Goal: Transaction & Acquisition: Purchase product/service

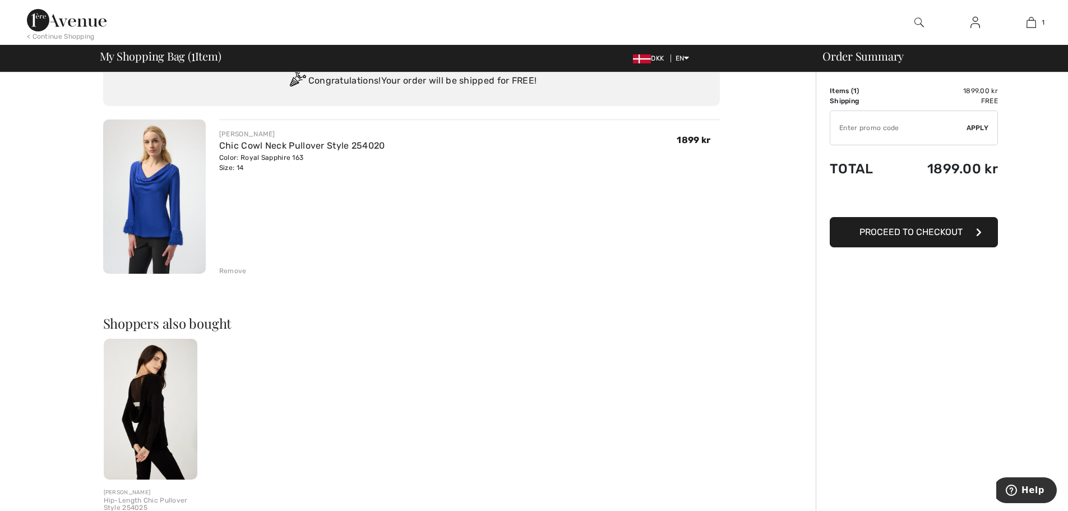
scroll to position [224, 0]
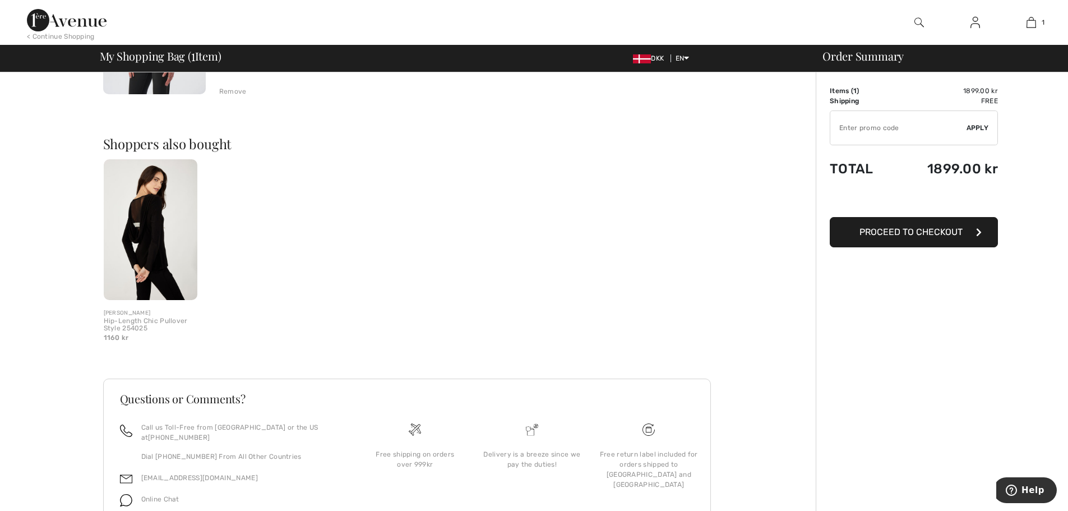
click at [886, 131] on input "TEXT" at bounding box center [899, 128] width 136 height 34
click at [978, 128] on span "Apply" at bounding box center [978, 128] width 22 height 10
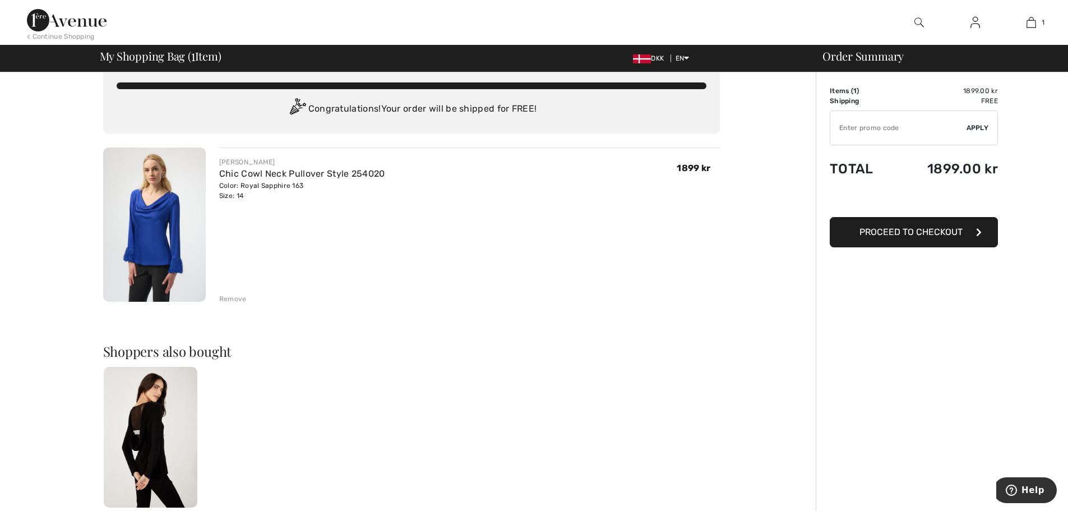
scroll to position [0, 0]
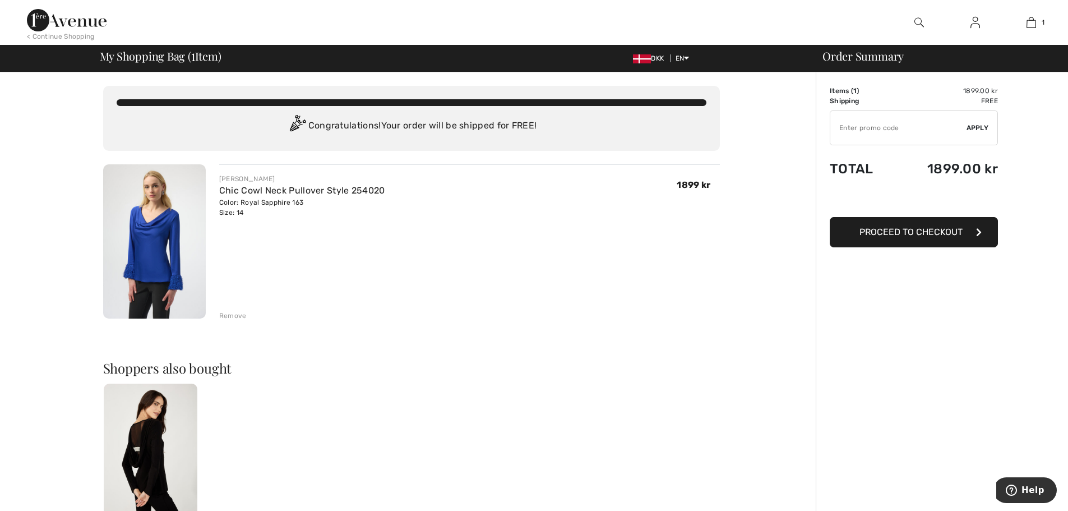
click at [904, 236] on span "Proceed to Checkout" at bounding box center [911, 232] width 103 height 11
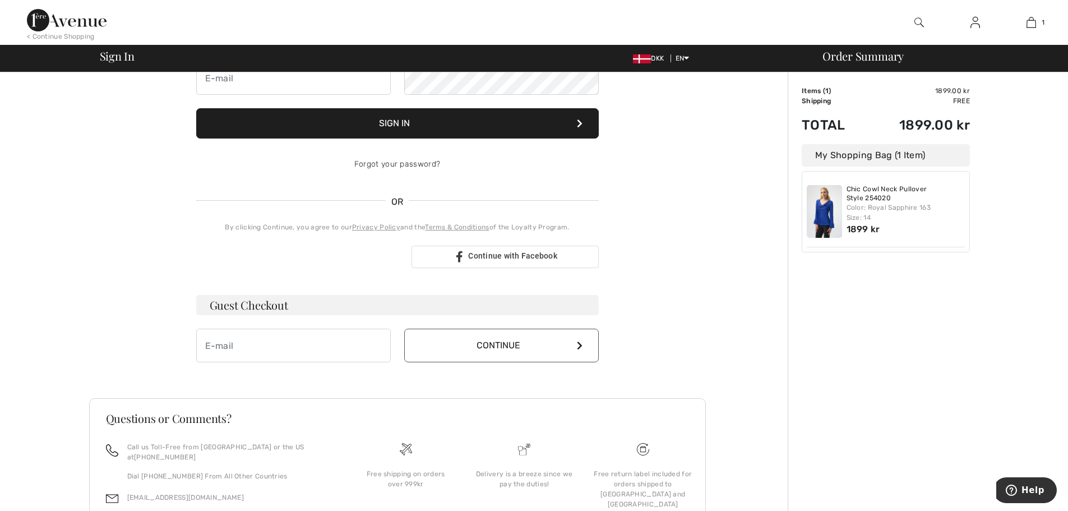
scroll to position [168, 0]
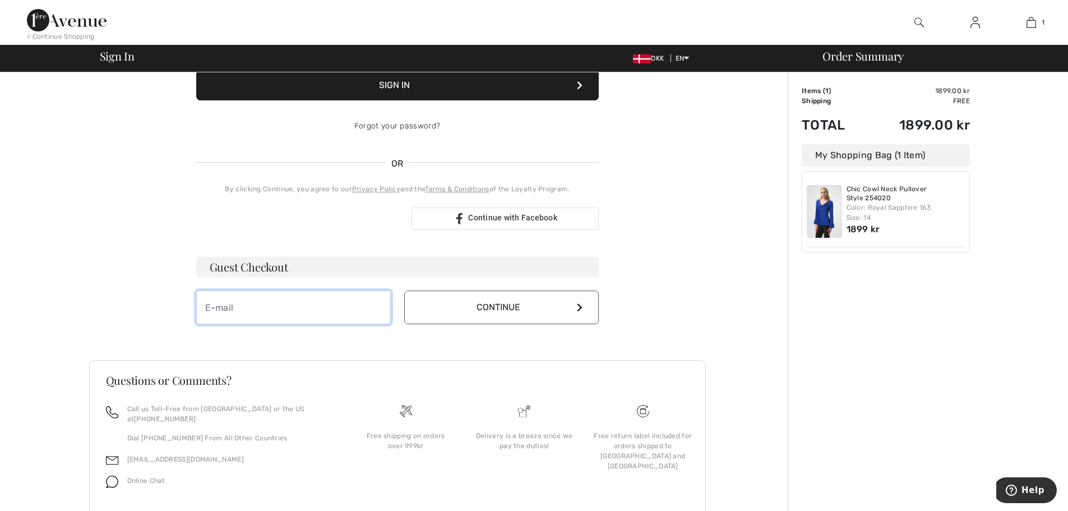
click at [306, 305] on input "email" at bounding box center [293, 308] width 195 height 34
type input "bsc@pc.dk"
click at [575, 307] on button "Continue" at bounding box center [501, 308] width 195 height 34
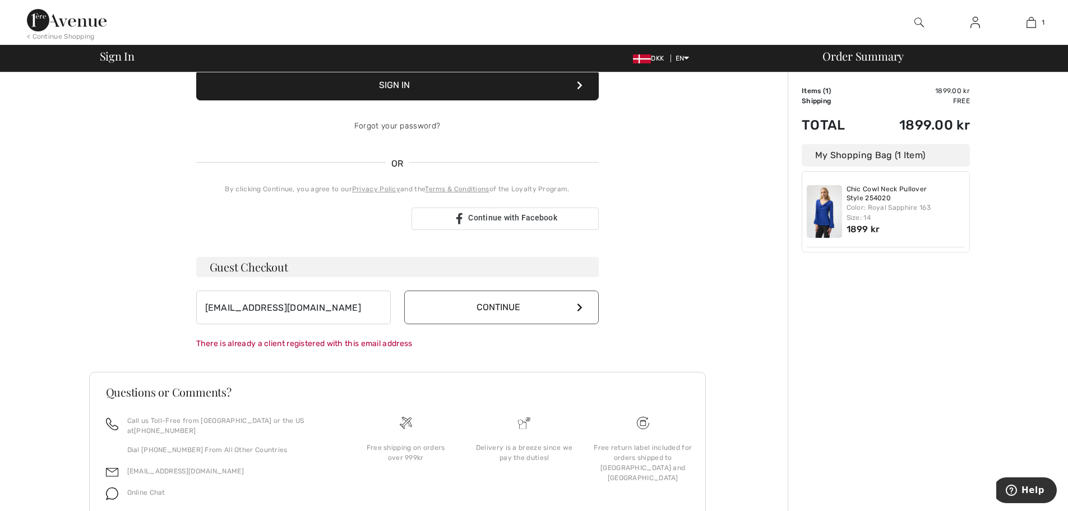
scroll to position [0, 0]
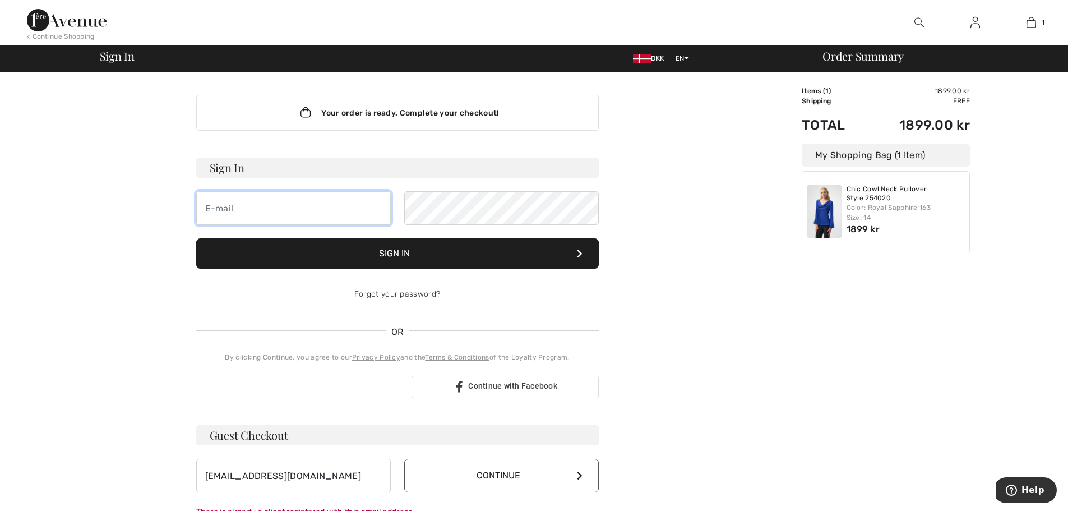
click at [242, 206] on input "email" at bounding box center [293, 208] width 195 height 34
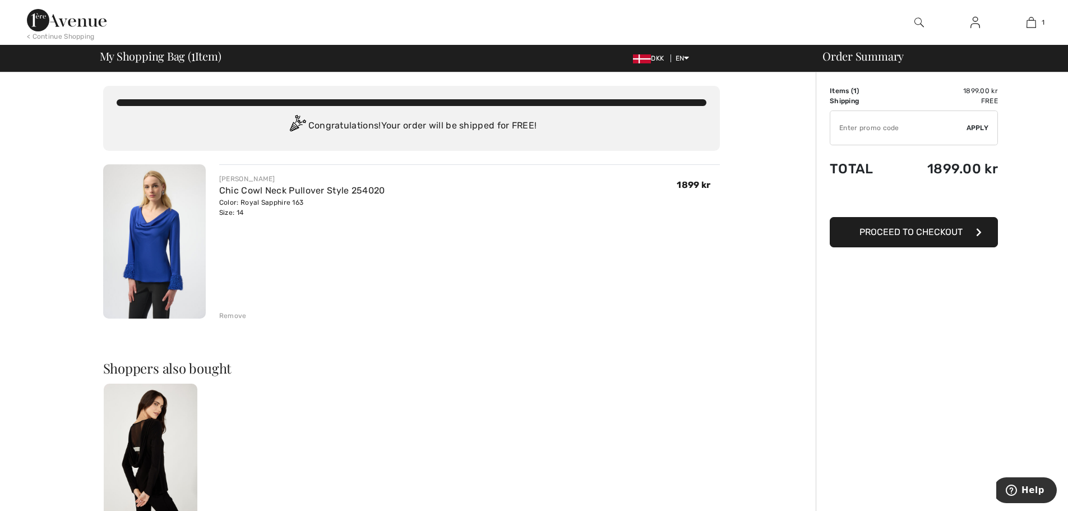
click at [979, 124] on span "Apply" at bounding box center [978, 128] width 22 height 10
click at [948, 237] on button "Proceed to Checkout" at bounding box center [914, 232] width 168 height 30
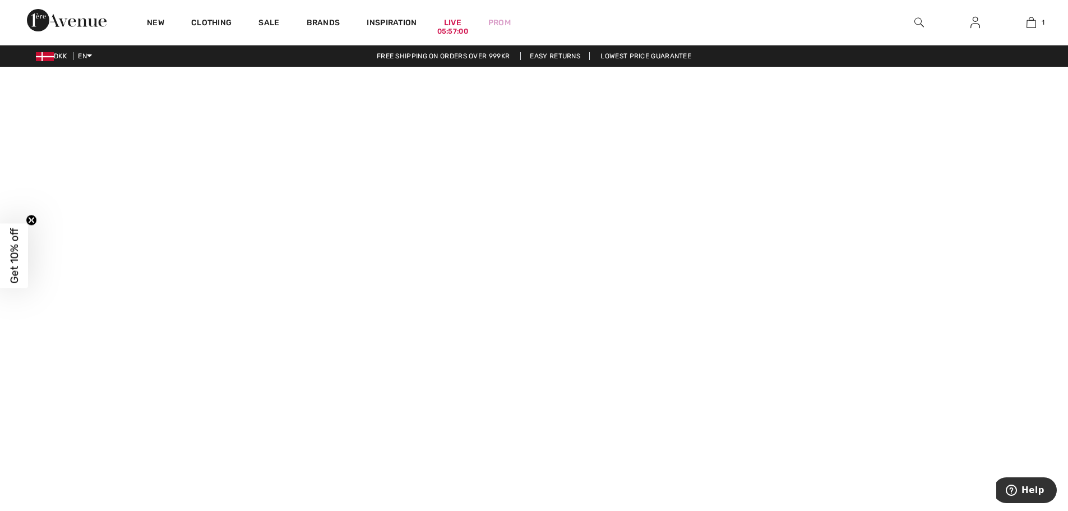
click at [211, 432] on video at bounding box center [534, 334] width 1068 height 534
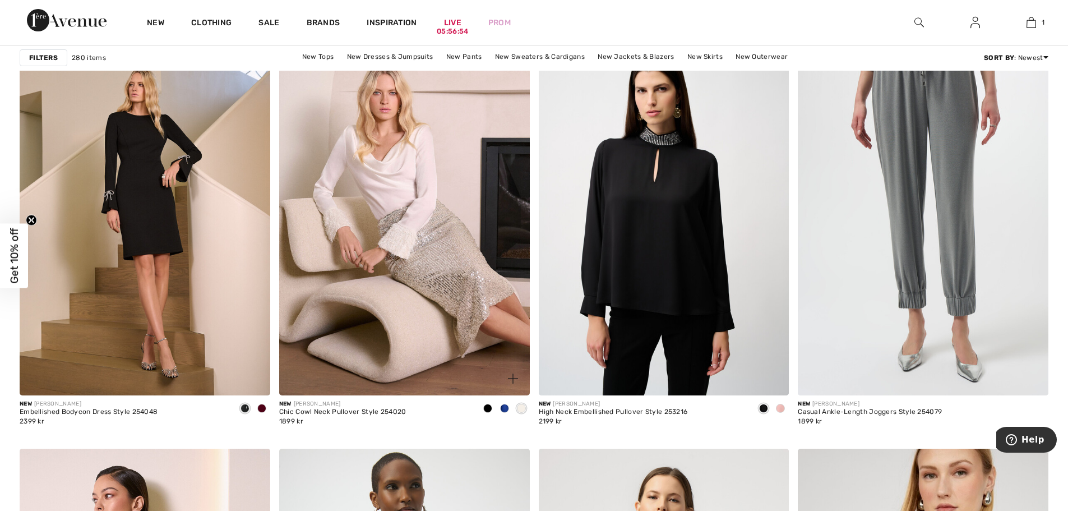
scroll to position [1009, 0]
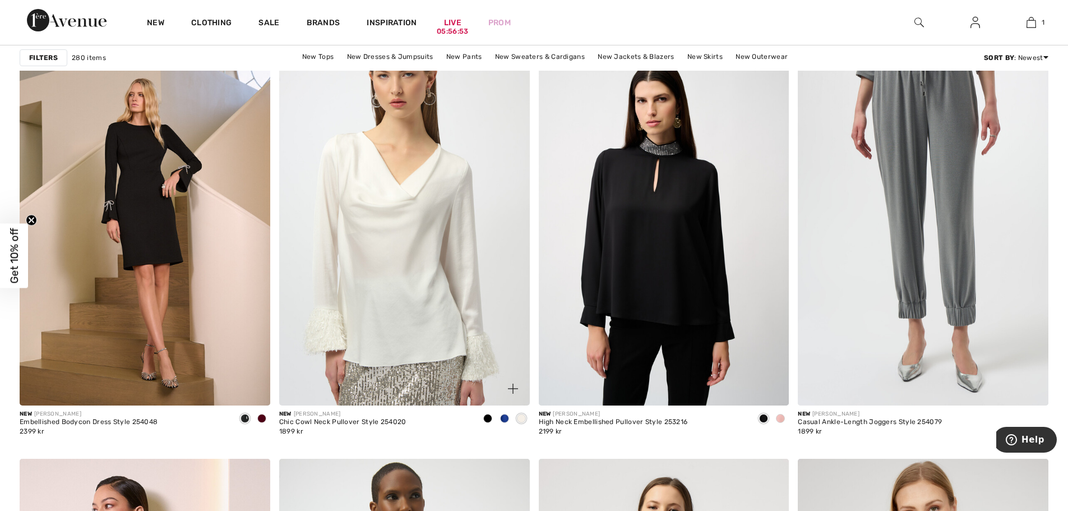
click at [378, 297] on img at bounding box center [404, 218] width 251 height 376
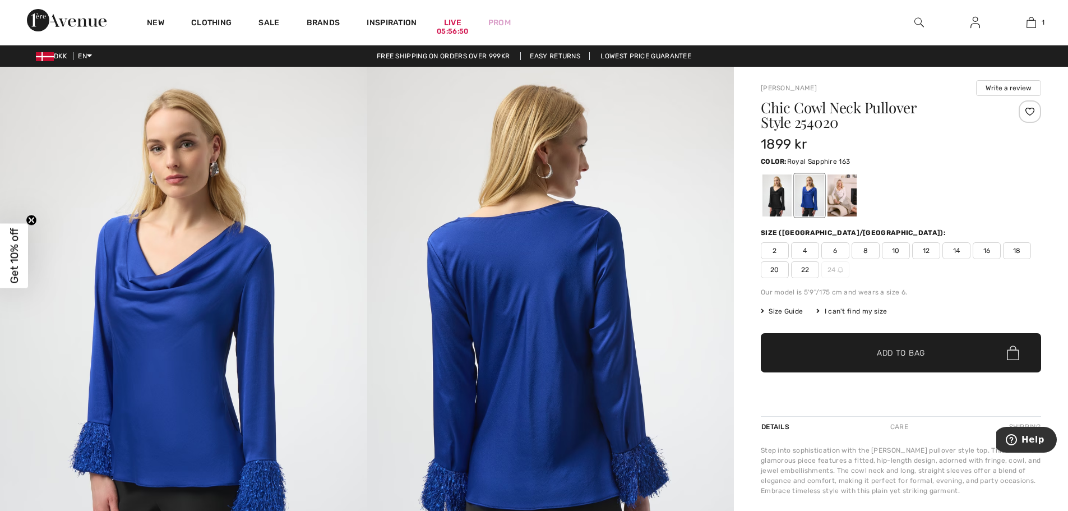
click at [957, 252] on span "14" at bounding box center [957, 250] width 28 height 17
click at [902, 354] on span "Add to Bag" at bounding box center [901, 353] width 48 height 12
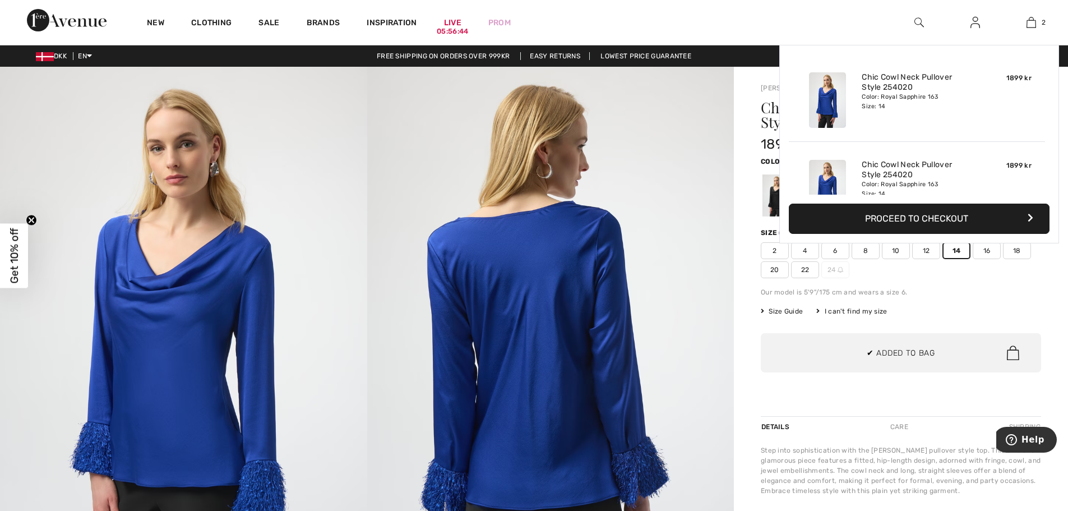
scroll to position [35, 0]
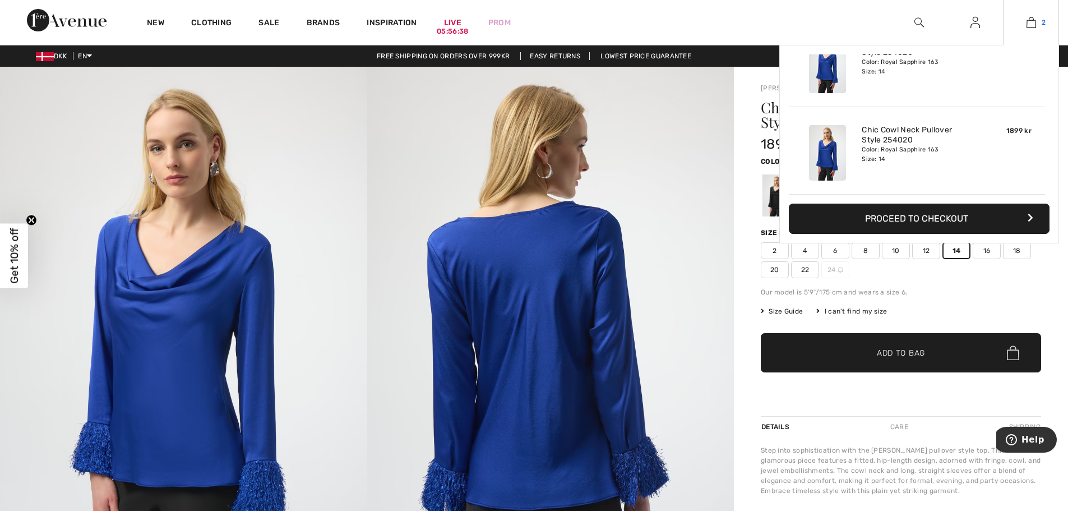
click at [1036, 25] on link "2" at bounding box center [1031, 22] width 55 height 13
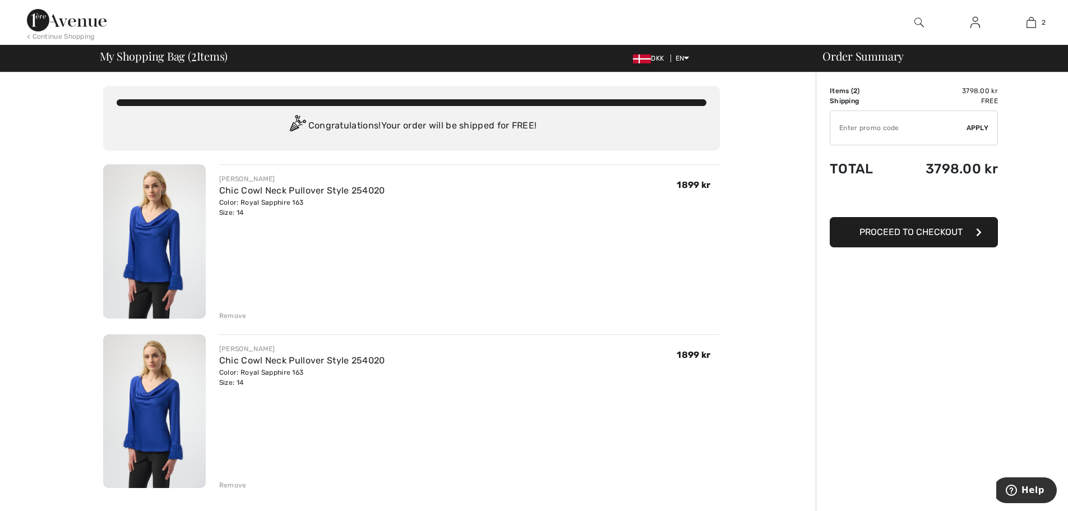
click at [225, 483] on div "Remove" at bounding box center [232, 485] width 27 height 10
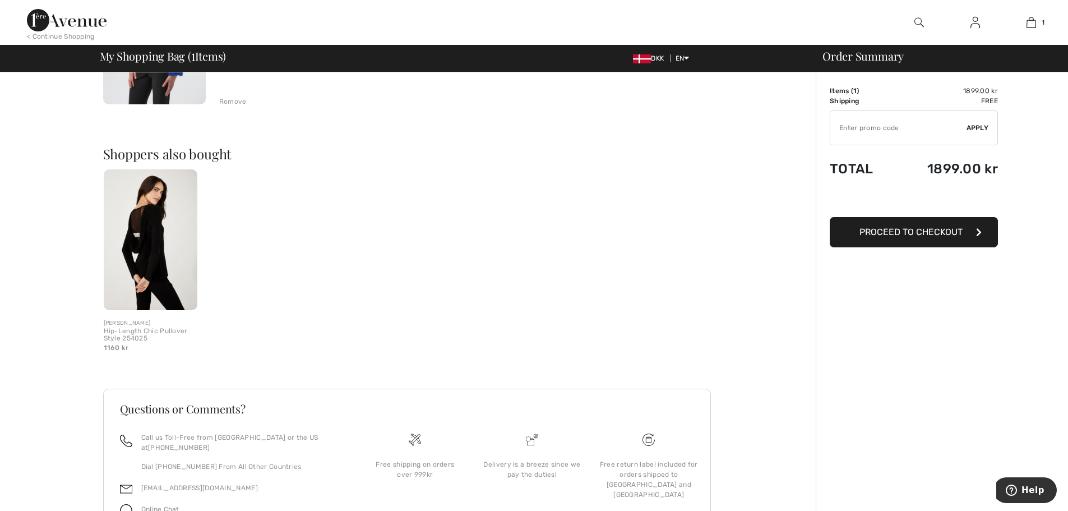
scroll to position [268, 0]
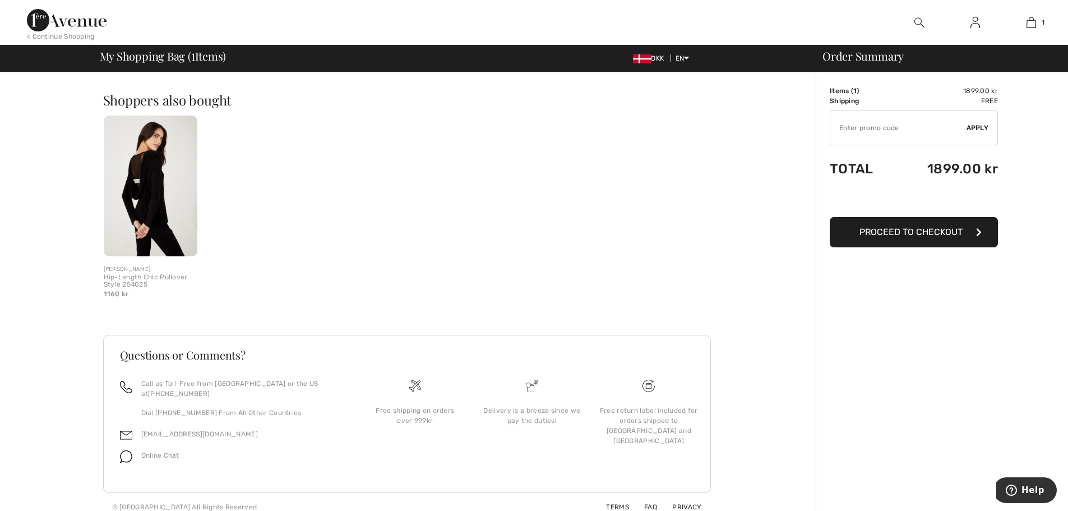
click at [883, 230] on span "Proceed to Checkout" at bounding box center [911, 232] width 103 height 11
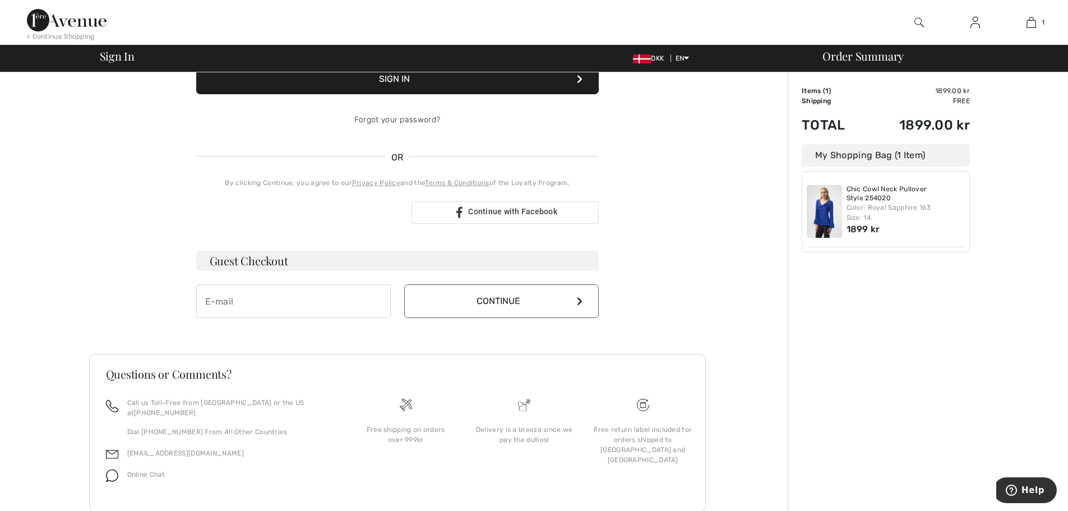
scroll to position [193, 0]
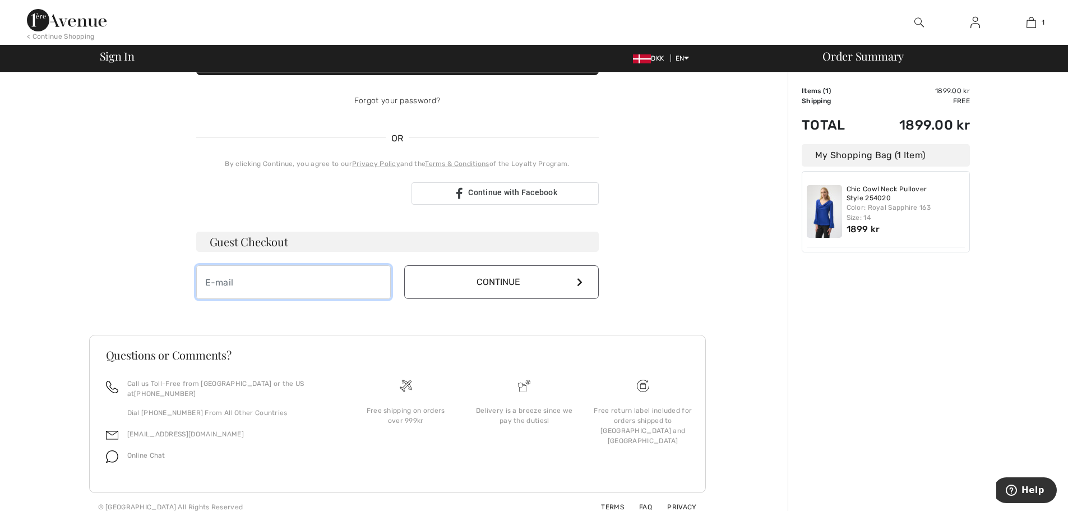
click at [233, 288] on input "email" at bounding box center [293, 282] width 195 height 34
type input "bsc@pc.dk"
click at [492, 280] on button "Continue" at bounding box center [501, 282] width 195 height 34
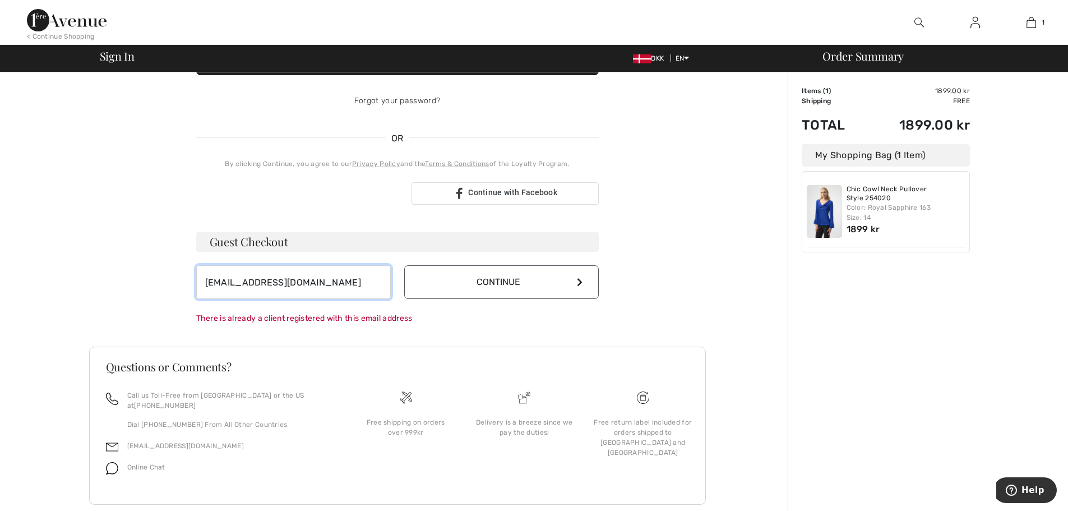
drag, startPoint x: 262, startPoint y: 287, endPoint x: 128, endPoint y: 277, distance: 134.4
click at [133, 279] on div "Your order is ready. Complete your checkout! Sign In Sign In Forgot your passwo…" at bounding box center [397, 206] width 617 height 654
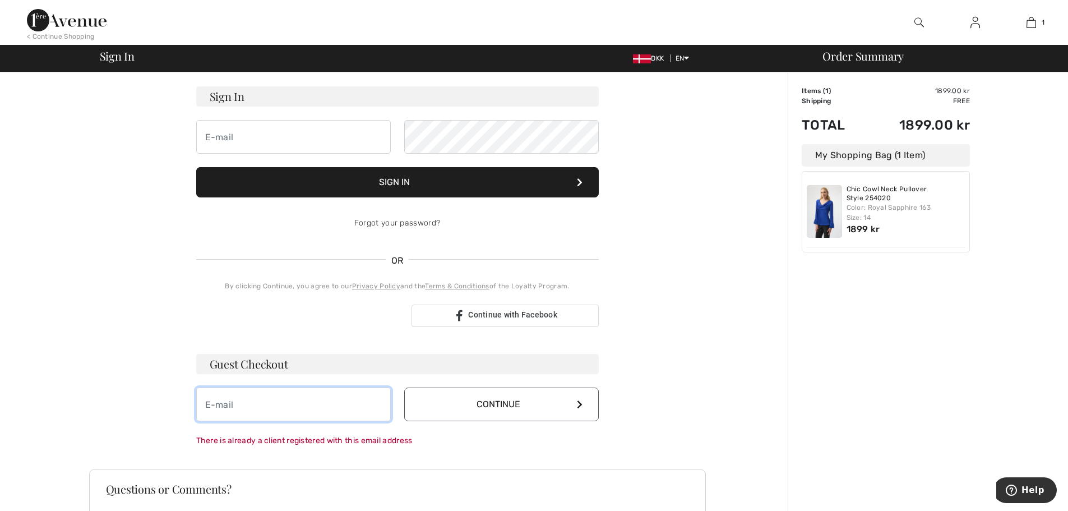
scroll to position [0, 0]
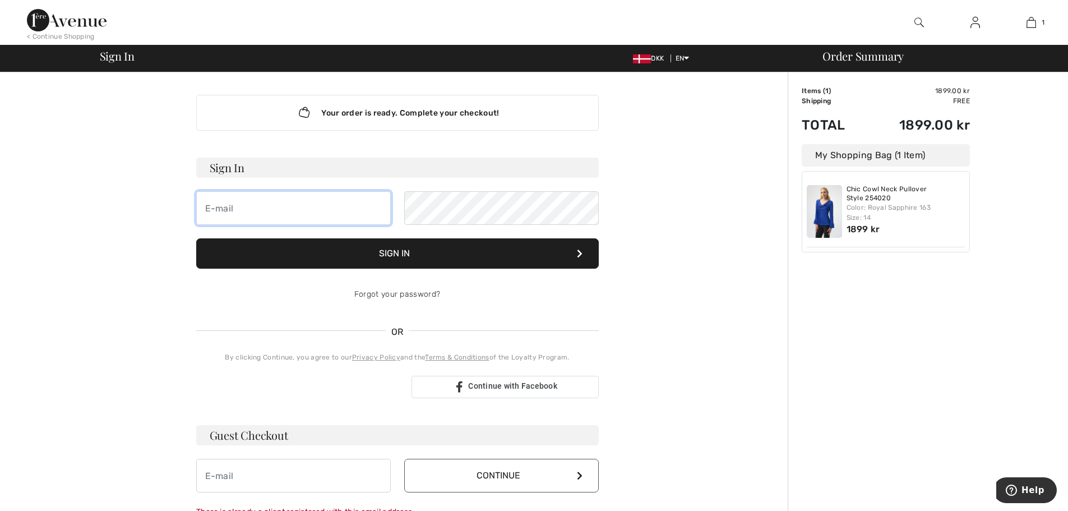
click at [274, 208] on input "email" at bounding box center [293, 208] width 195 height 34
type input "bsc@pc.dk"
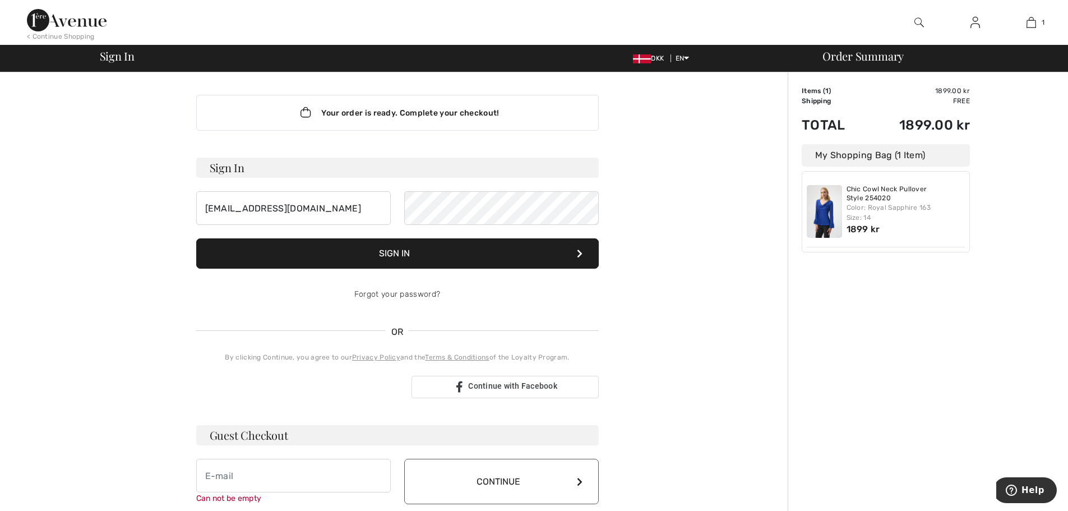
click at [472, 255] on button "Sign In" at bounding box center [397, 253] width 403 height 30
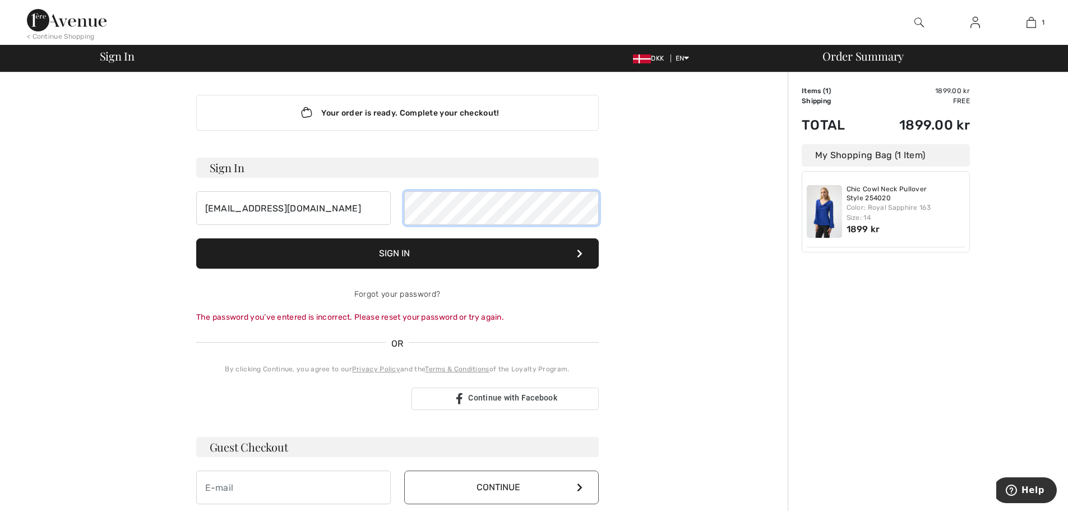
click at [292, 209] on div "bsc@pc.dk" at bounding box center [397, 208] width 403 height 34
click at [399, 254] on button "Sign In" at bounding box center [397, 253] width 403 height 30
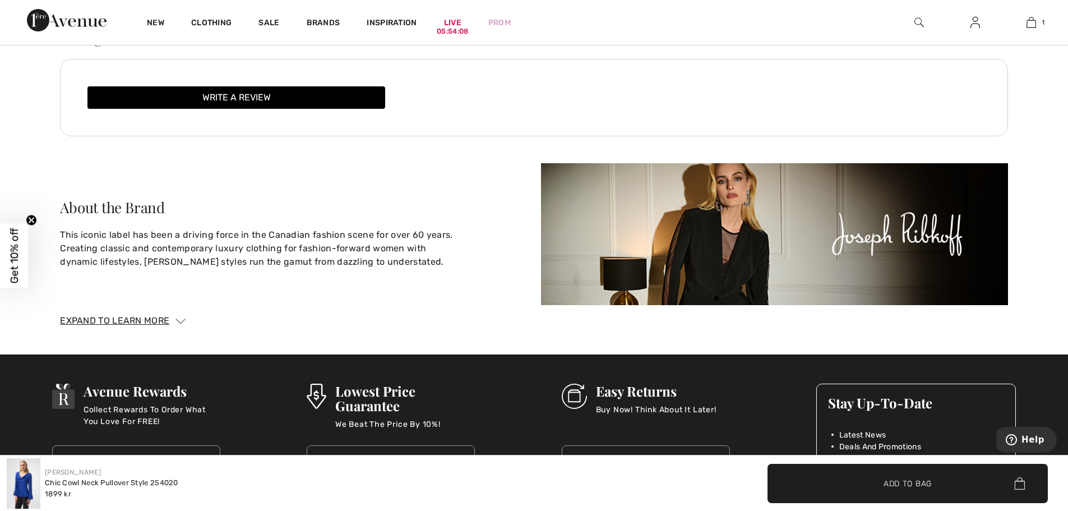
scroll to position [1819, 0]
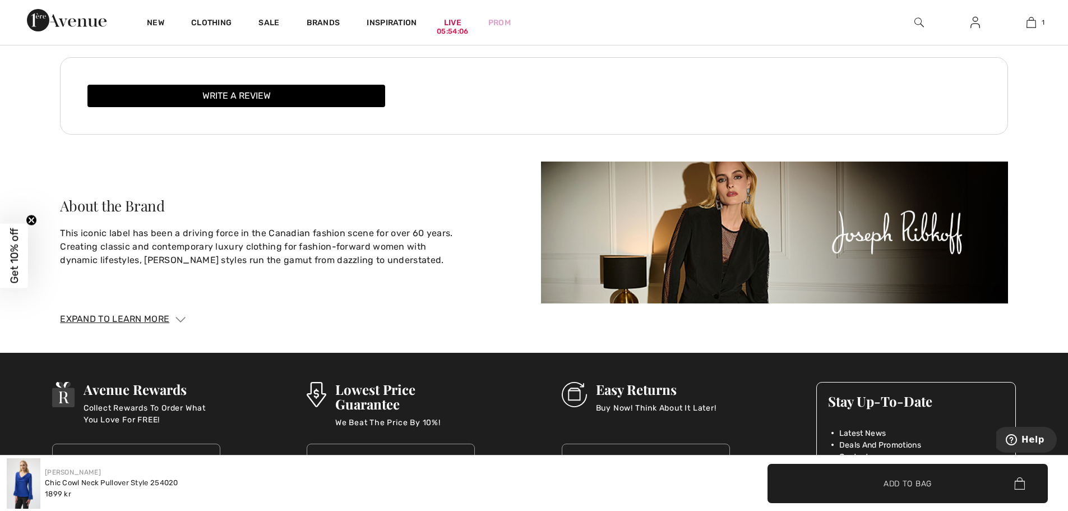
click at [283, 91] on button "Write a review" at bounding box center [236, 96] width 298 height 22
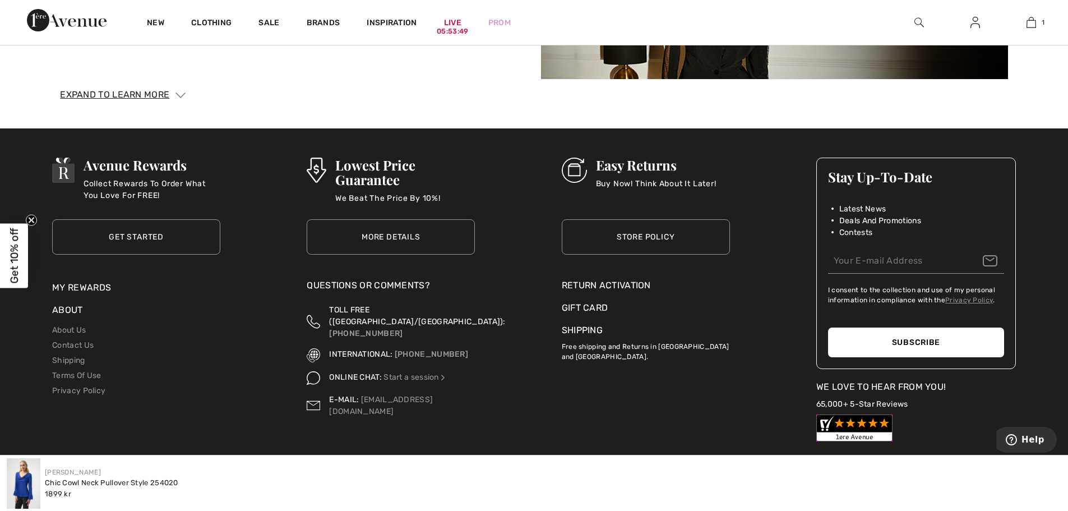
scroll to position [2548, 0]
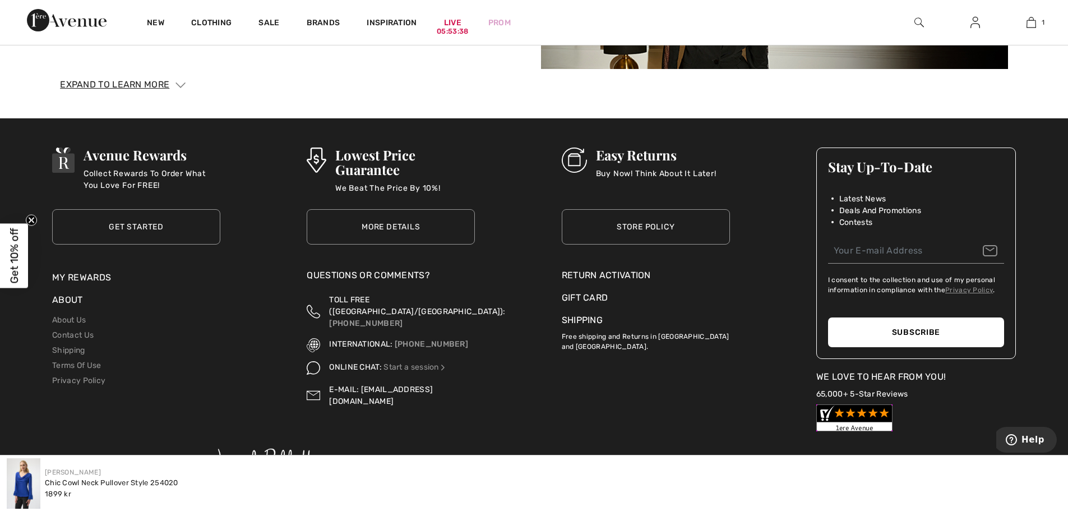
click at [361, 385] on link "[EMAIL_ADDRESS][DOMAIN_NAME]" at bounding box center [381, 395] width 104 height 21
drag, startPoint x: 449, startPoint y: 379, endPoint x: 361, endPoint y: 382, distance: 88.1
click at [361, 384] on div "E-MAIL: info@1ereavenue.com" at bounding box center [391, 396] width 168 height 24
copy link "[EMAIL_ADDRESS][DOMAIN_NAME]"
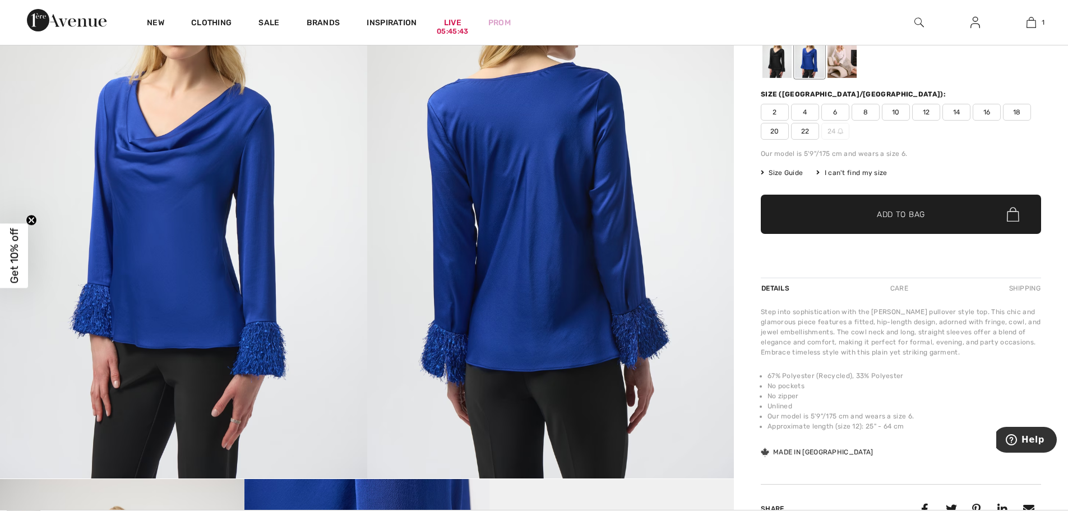
scroll to position [0, 0]
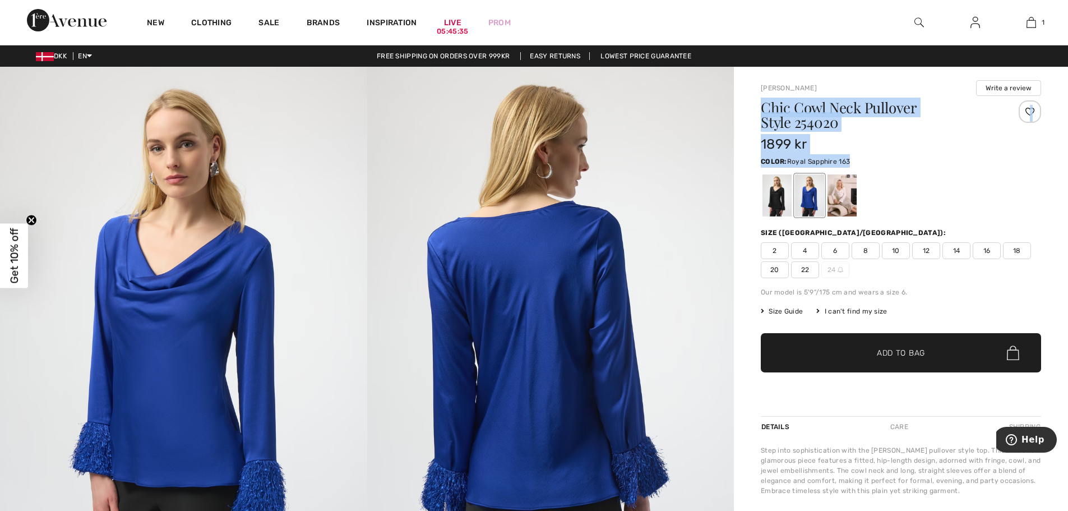
drag, startPoint x: 763, startPoint y: 97, endPoint x: 861, endPoint y: 156, distance: 115.2
click at [861, 156] on div "Joseph Ribkoff Write a review Chic Cowl Neck Pullover Style 254020 1899 kr Colo…" at bounding box center [901, 248] width 280 height 336
copy div "Chic Cowl Neck Pullover Style 254020 1899 kr Color: Royal Sapphire 163"
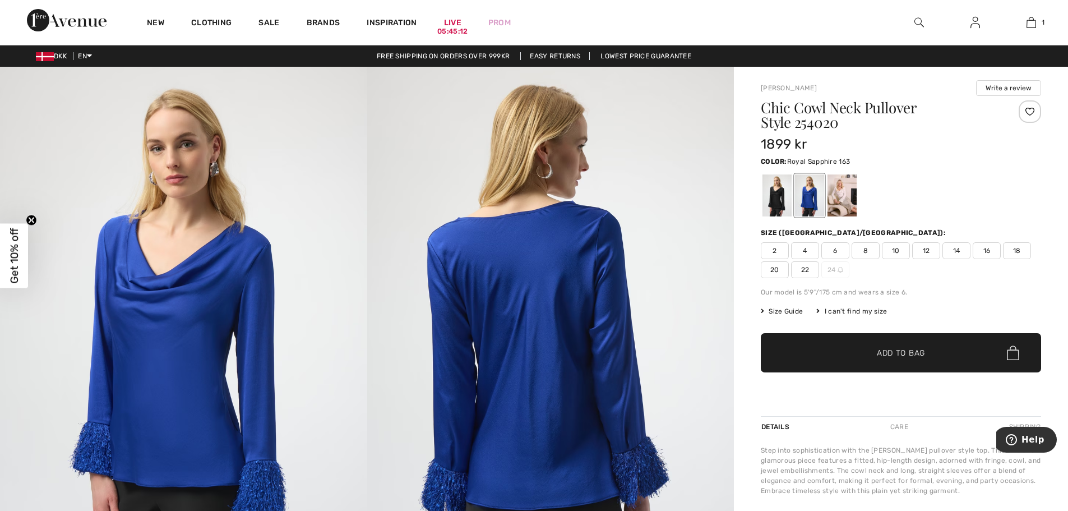
drag, startPoint x: 808, startPoint y: 199, endPoint x: 950, endPoint y: 181, distance: 143.5
click at [950, 181] on div at bounding box center [901, 195] width 280 height 47
drag, startPoint x: 804, startPoint y: 188, endPoint x: 936, endPoint y: 184, distance: 131.9
click at [936, 184] on div at bounding box center [901, 195] width 280 height 47
drag, startPoint x: 762, startPoint y: 104, endPoint x: 823, endPoint y: 139, distance: 70.0
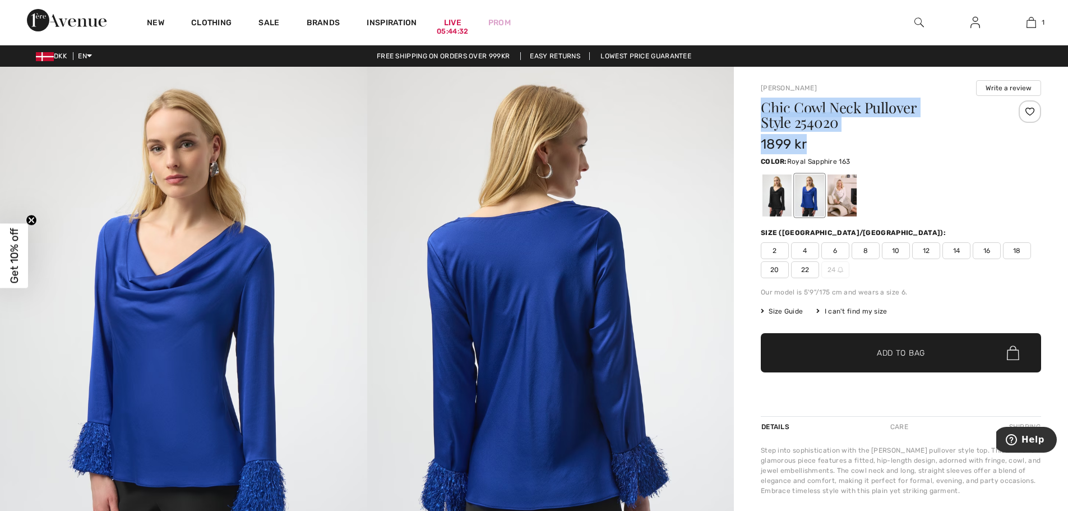
click at [823, 139] on div "Chic Cowl Neck Pullover Style 254020 1899 kr" at bounding box center [878, 127] width 234 height 54
copy div "Chic Cowl Neck Pullover Style 254020 1899 kr"
